Goal: Task Accomplishment & Management: Use online tool/utility

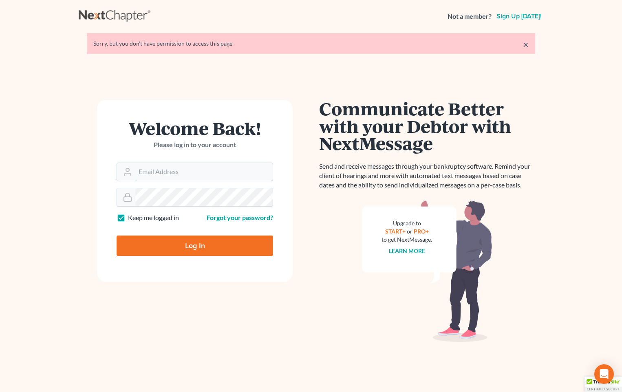
type input "gabriel.delvirginia@verizon.net"
click at [222, 248] on input "Log In" at bounding box center [195, 245] width 156 height 20
type input "Thinking..."
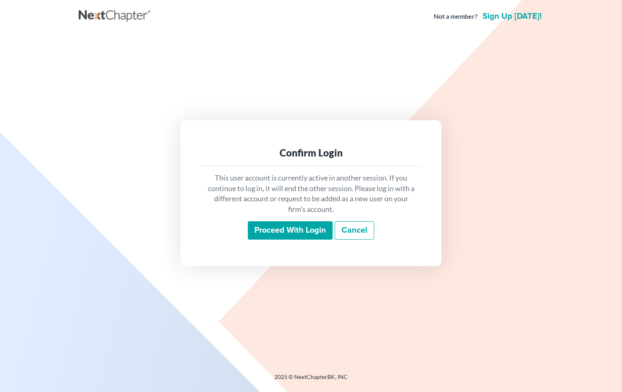
click at [297, 233] on input "Proceed with login" at bounding box center [290, 230] width 85 height 19
